Goal: Information Seeking & Learning: Learn about a topic

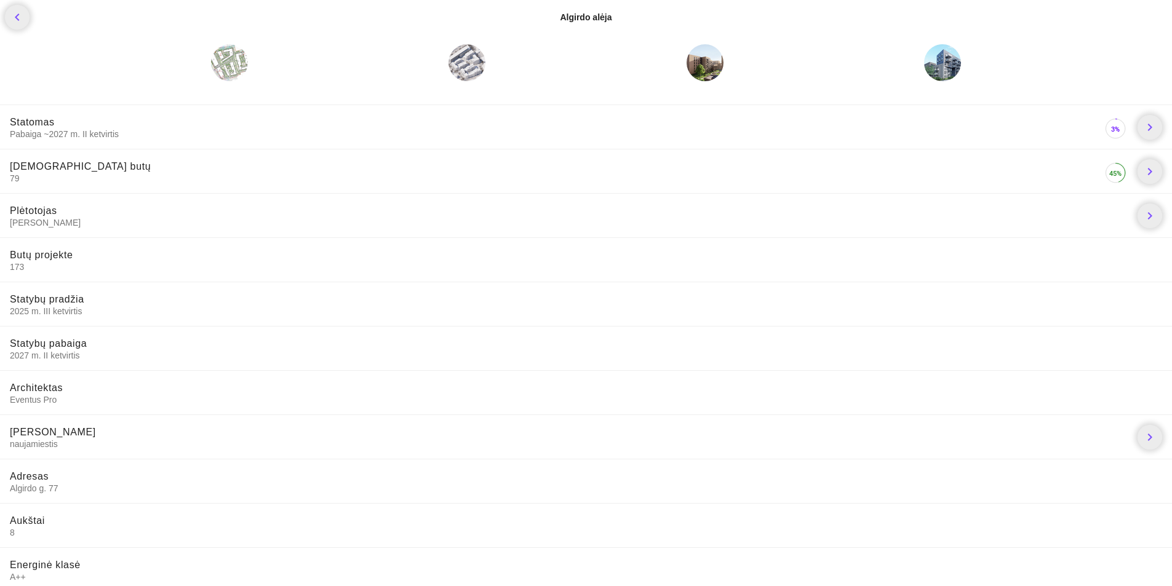
click at [242, 70] on div at bounding box center [229, 62] width 37 height 37
click at [220, 62] on div at bounding box center [229, 62] width 37 height 37
click at [471, 53] on div at bounding box center [466, 62] width 37 height 37
click at [1152, 177] on icon "chevron_right" at bounding box center [1149, 171] width 15 height 15
click at [17, 164] on span "Laisvų butų" at bounding box center [80, 166] width 141 height 10
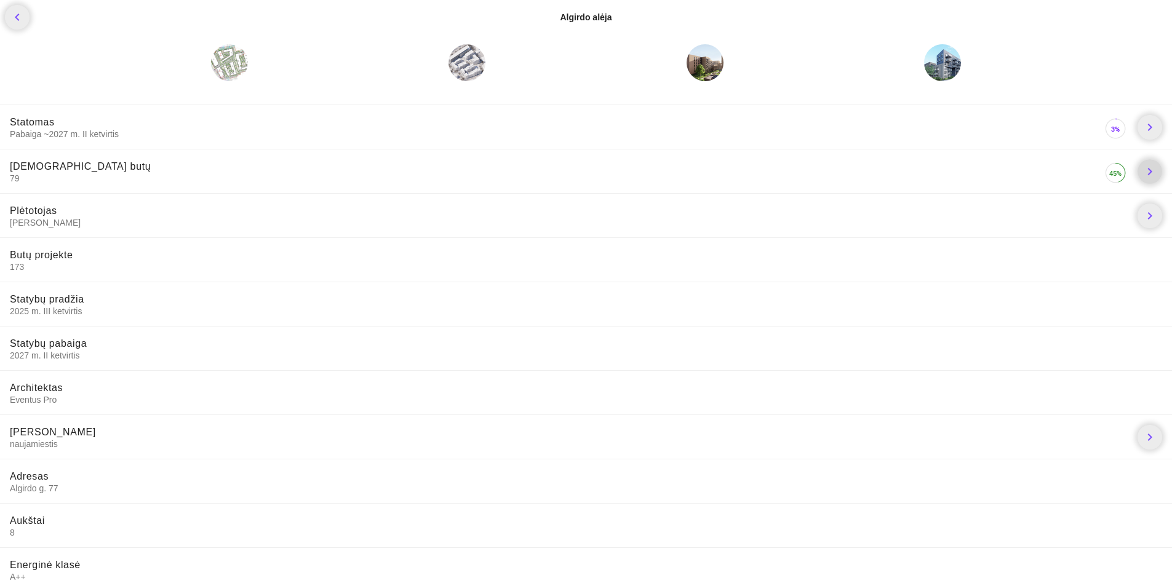
click at [1149, 171] on icon "chevron_right" at bounding box center [1149, 171] width 15 height 15
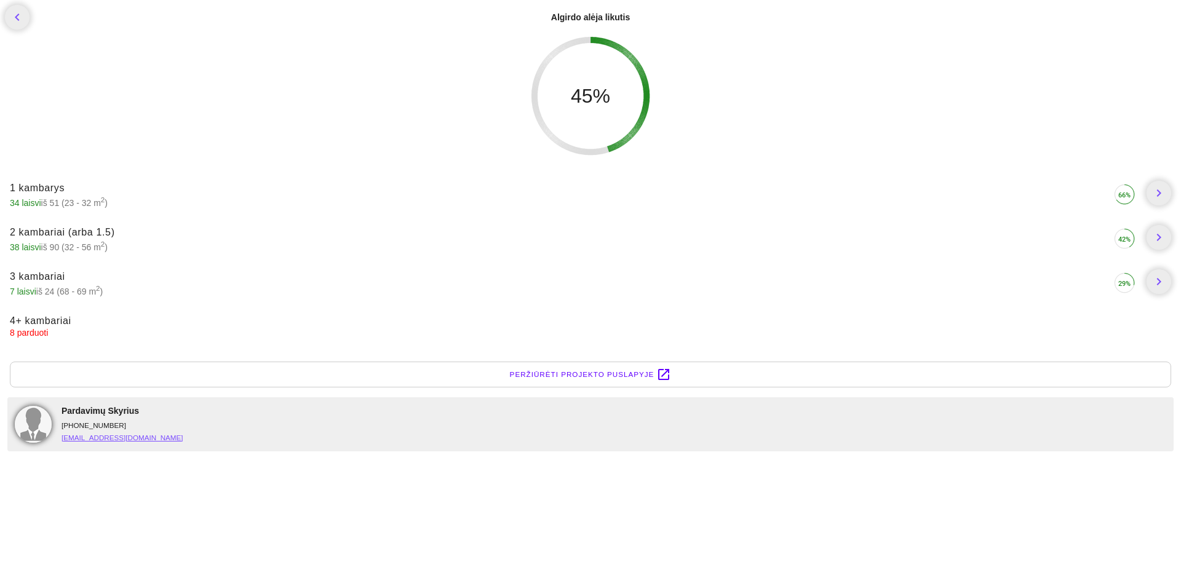
click at [592, 378] on span "Peržiūrėti projekto puslapyje" at bounding box center [582, 374] width 145 height 12
